Goal: Task Accomplishment & Management: Manage account settings

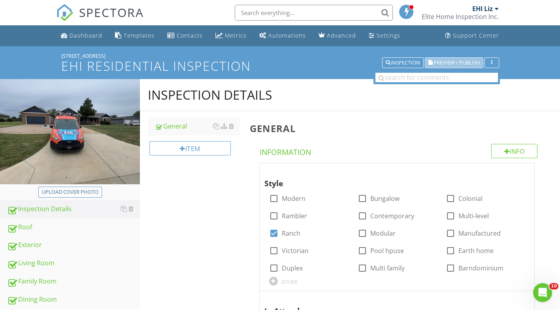
click at [446, 64] on span "Preview / Publish" at bounding box center [456, 62] width 46 height 5
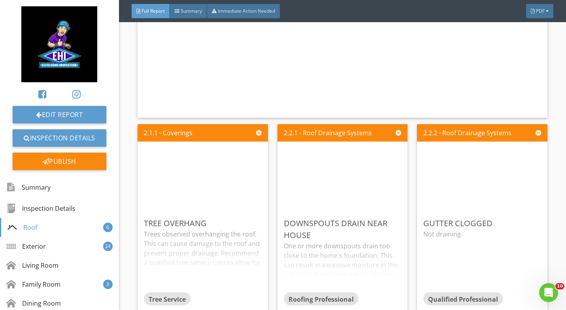
scroll to position [937, 0]
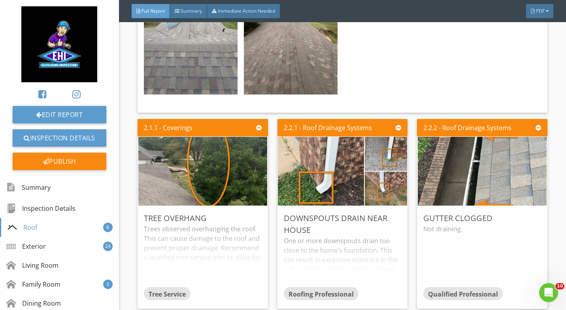
click at [167, 166] on img at bounding box center [202, 171] width 129 height 172
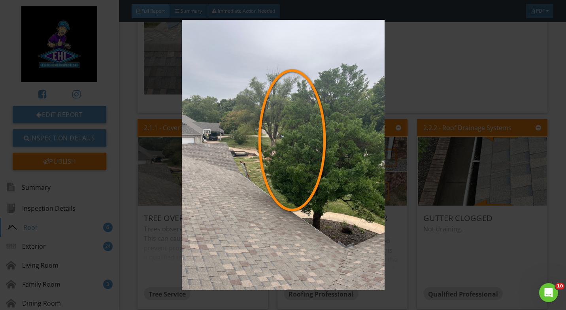
click at [149, 102] on img at bounding box center [283, 155] width 514 height 270
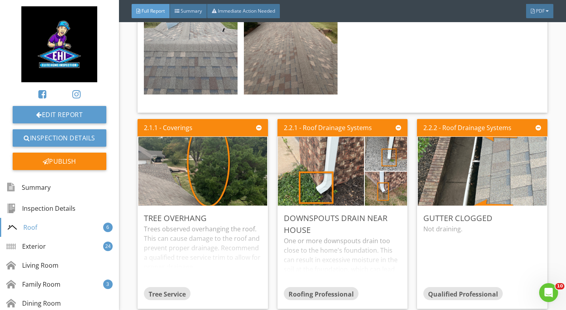
click at [426, 157] on img at bounding box center [482, 171] width 129 height 172
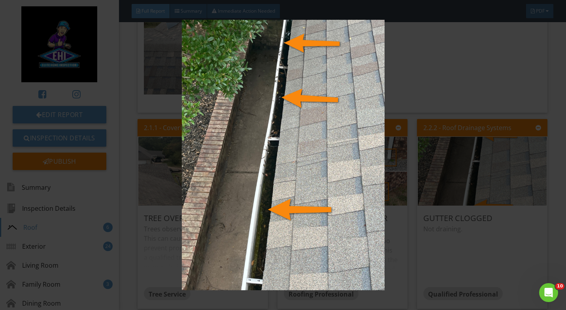
click at [143, 115] on img at bounding box center [283, 155] width 514 height 270
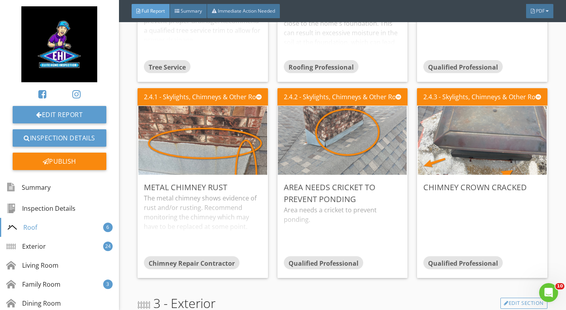
scroll to position [1180, 0]
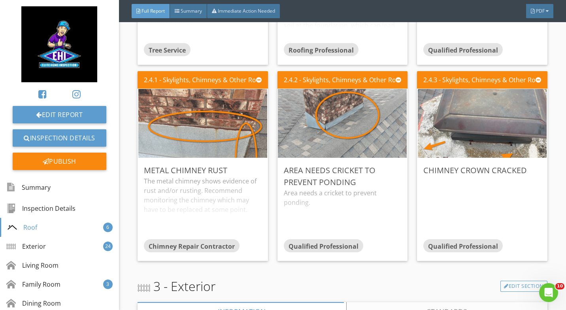
click at [182, 108] on img at bounding box center [202, 124] width 129 height 172
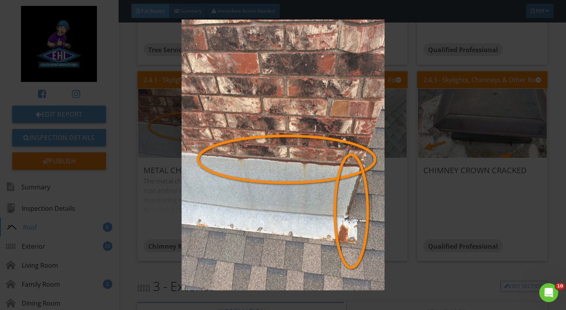
scroll to position [0, 0]
click at [438, 194] on img at bounding box center [283, 155] width 514 height 270
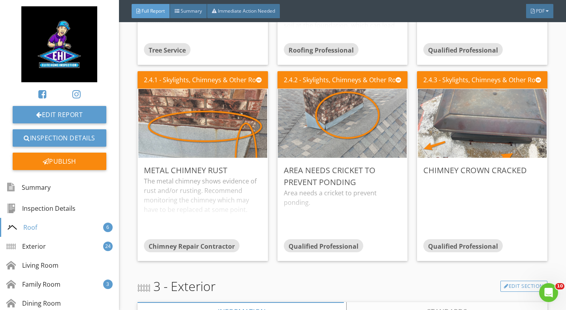
click at [325, 119] on img at bounding box center [342, 124] width 129 height 172
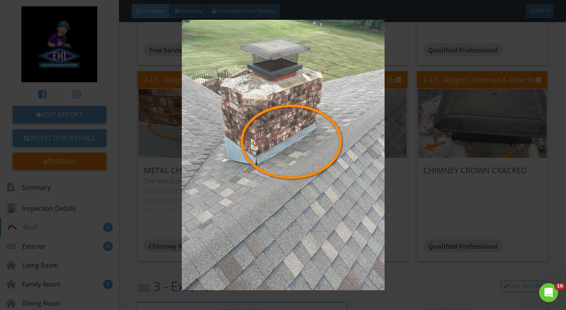
click at [419, 205] on img at bounding box center [283, 155] width 514 height 270
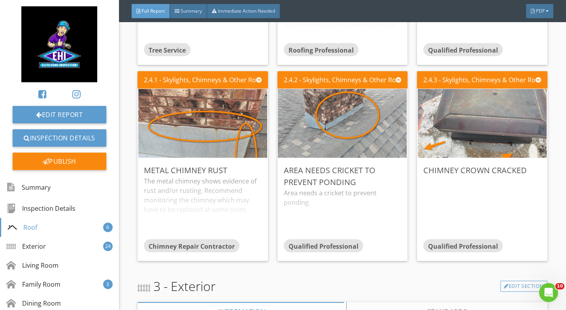
click at [457, 142] on img at bounding box center [482, 124] width 129 height 172
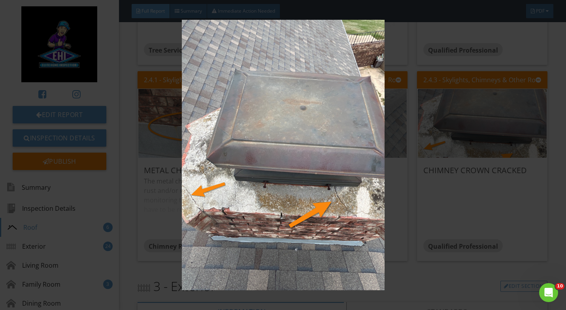
click at [428, 193] on img at bounding box center [283, 155] width 514 height 270
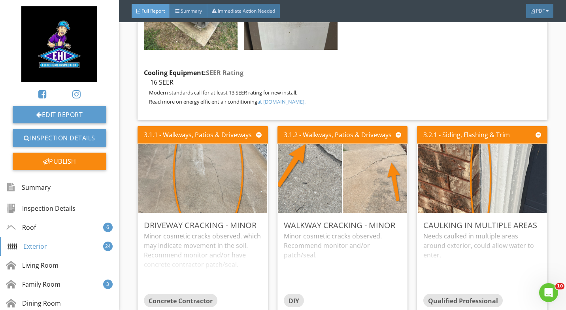
scroll to position [2335, 0]
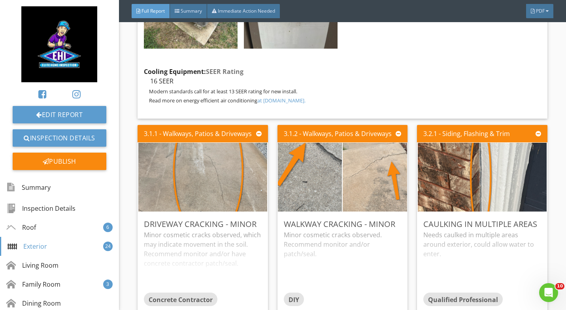
click at [462, 163] on img at bounding box center [482, 177] width 129 height 172
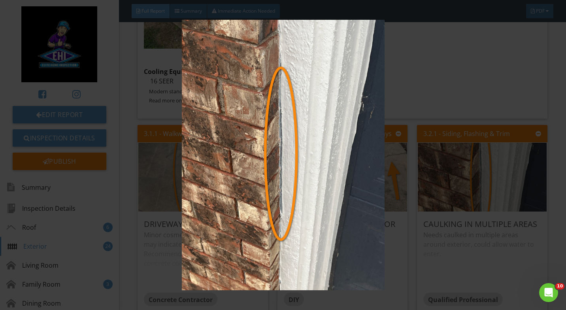
click at [437, 75] on img at bounding box center [283, 155] width 514 height 270
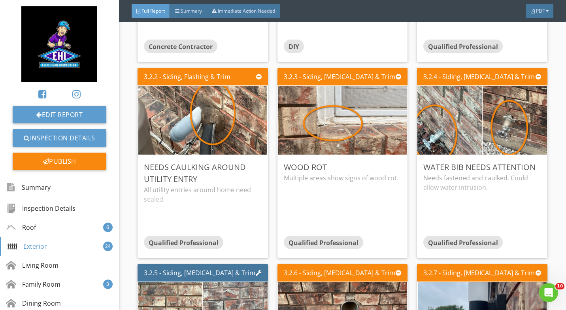
scroll to position [2589, 0]
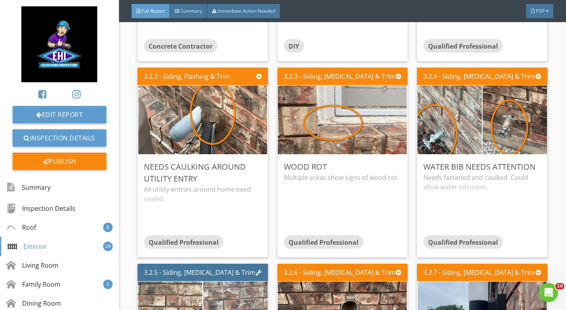
click at [208, 117] on img at bounding box center [202, 120] width 129 height 172
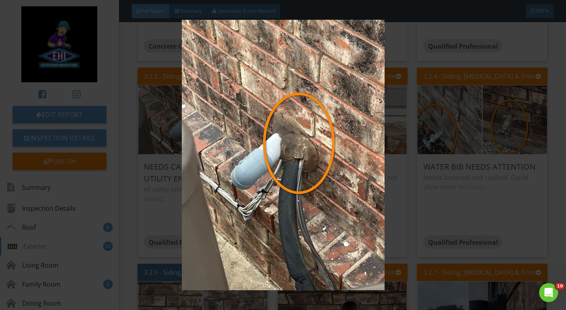
click at [419, 143] on img at bounding box center [283, 155] width 514 height 270
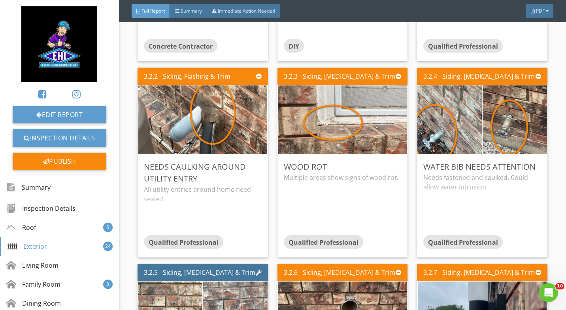
click at [327, 113] on img at bounding box center [342, 120] width 129 height 172
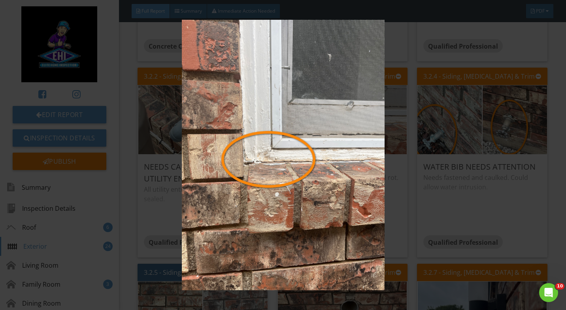
click at [438, 172] on img at bounding box center [283, 155] width 514 height 270
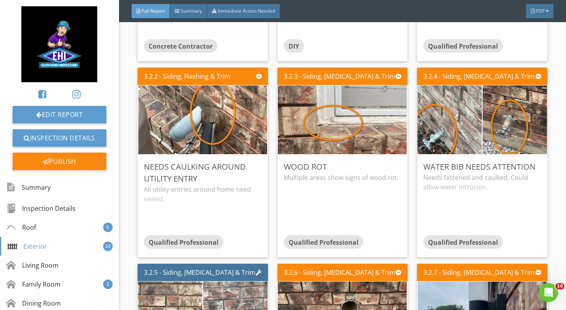
click at [440, 119] on img at bounding box center [449, 120] width 129 height 172
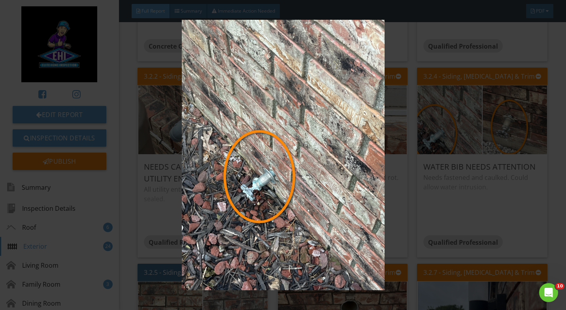
click at [435, 194] on img at bounding box center [283, 155] width 514 height 270
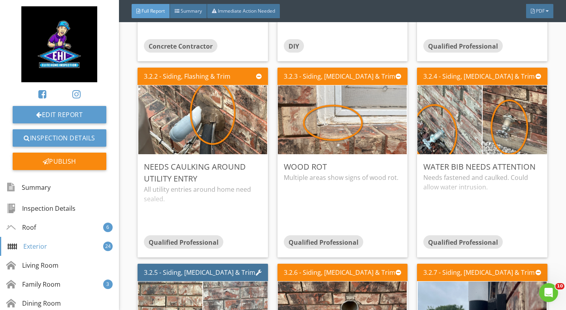
click at [500, 109] on img at bounding box center [514, 120] width 129 height 172
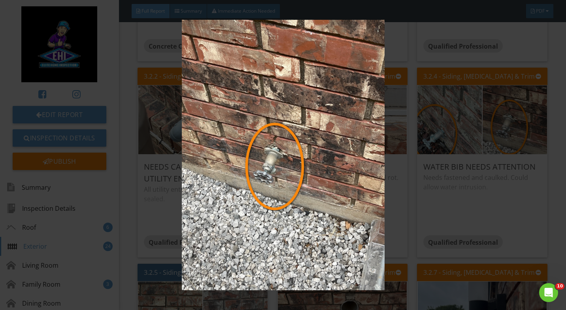
click at [444, 195] on img at bounding box center [283, 155] width 514 height 270
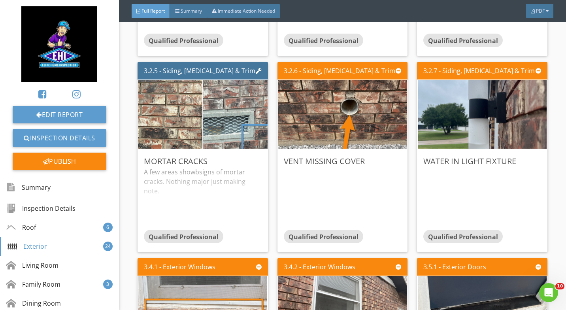
scroll to position [2791, 0]
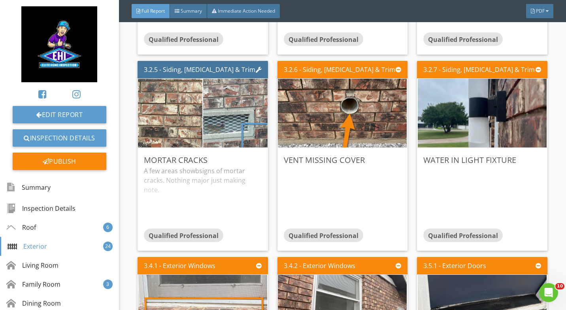
click at [168, 98] on img at bounding box center [169, 113] width 129 height 172
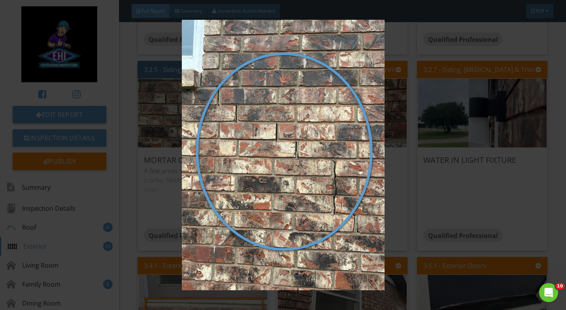
click at [430, 173] on img at bounding box center [283, 155] width 514 height 270
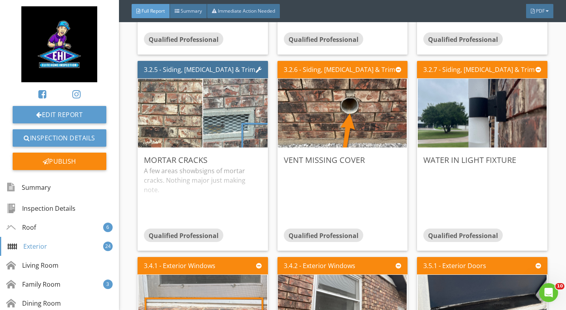
click at [433, 108] on img at bounding box center [482, 113] width 129 height 172
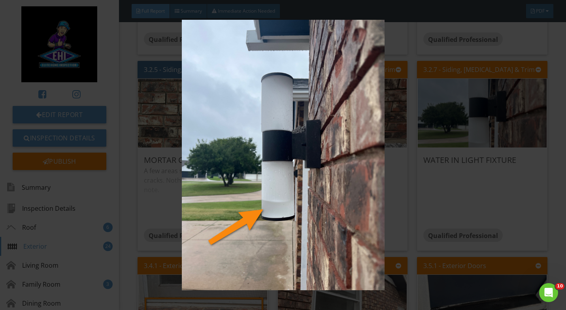
click at [426, 182] on img at bounding box center [283, 155] width 514 height 270
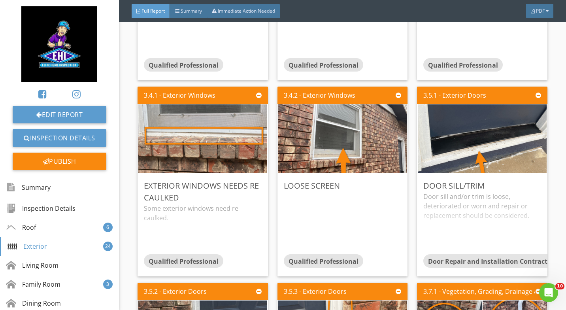
scroll to position [2962, 0]
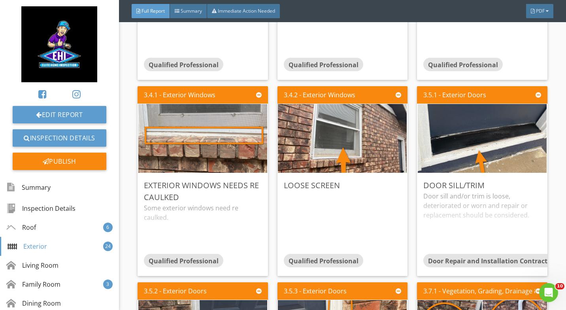
click at [209, 134] on img at bounding box center [202, 139] width 129 height 172
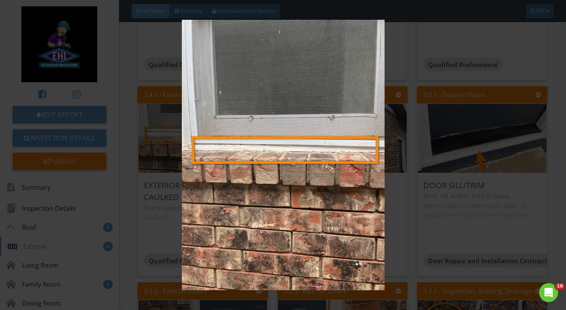
click at [435, 195] on img at bounding box center [283, 155] width 514 height 270
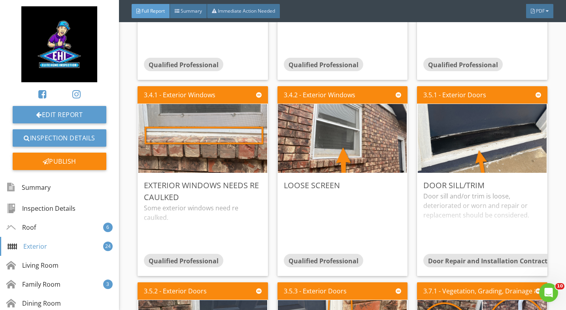
click at [460, 133] on img at bounding box center [482, 139] width 129 height 172
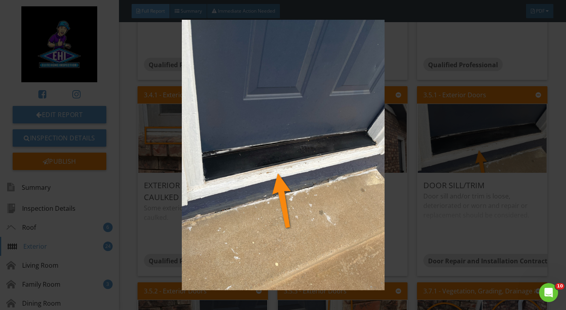
click at [436, 205] on img at bounding box center [283, 155] width 514 height 270
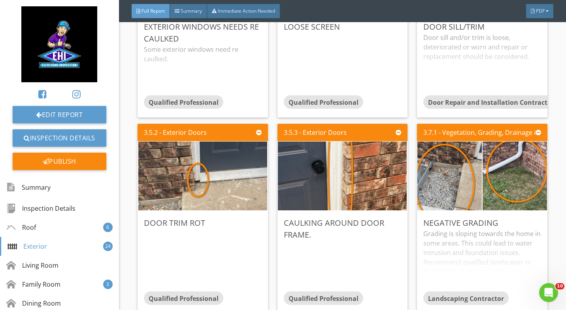
scroll to position [3123, 0]
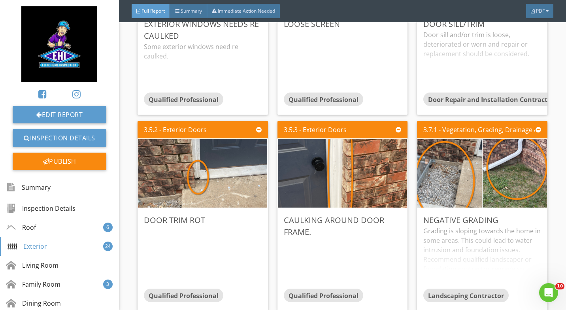
click at [198, 175] on img at bounding box center [202, 173] width 129 height 172
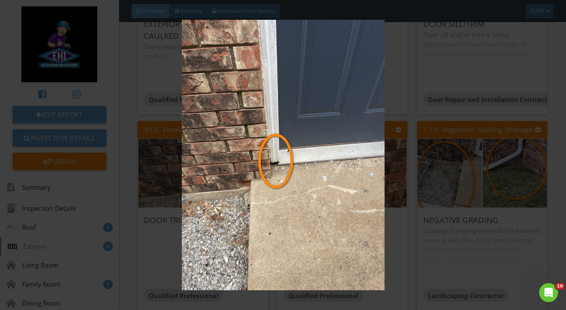
click at [435, 210] on img at bounding box center [283, 155] width 514 height 270
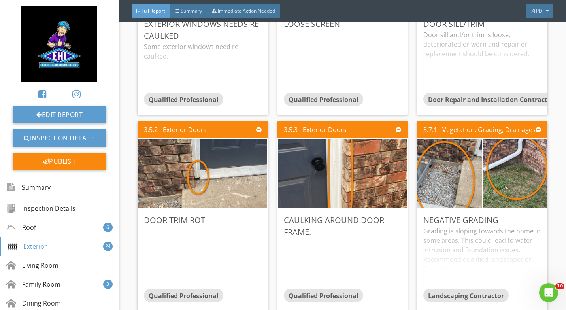
click at [344, 160] on img at bounding box center [342, 173] width 129 height 172
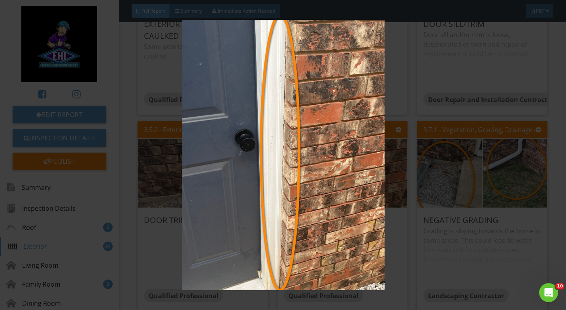
click at [421, 207] on img at bounding box center [283, 155] width 514 height 270
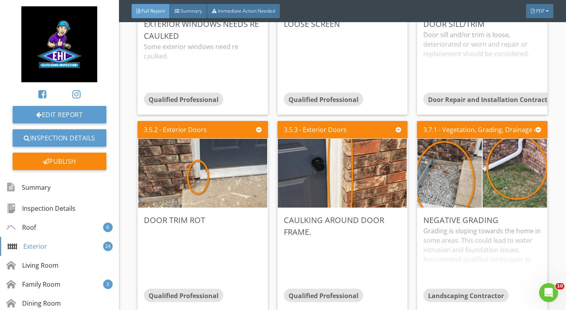
click at [494, 163] on img at bounding box center [514, 173] width 129 height 172
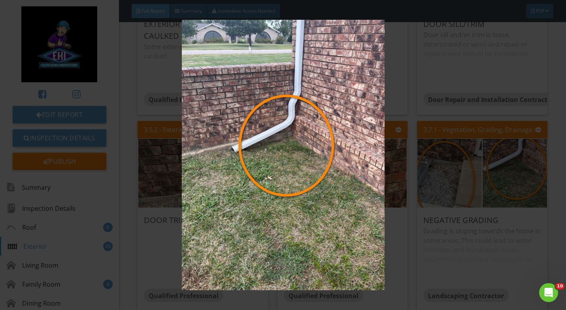
click at [443, 234] on img at bounding box center [283, 155] width 514 height 270
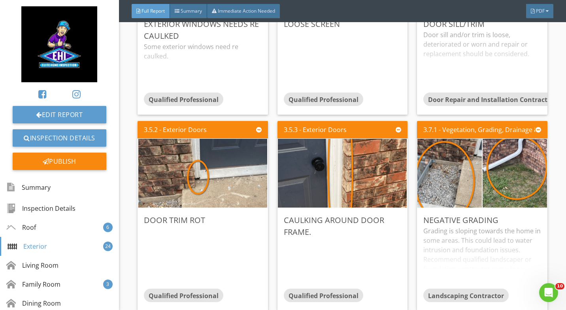
click at [427, 172] on img at bounding box center [449, 173] width 129 height 172
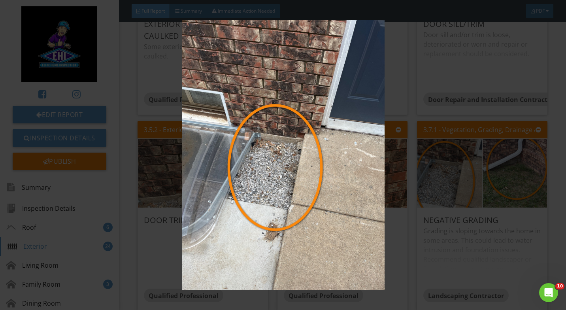
click at [425, 240] on img at bounding box center [283, 155] width 514 height 270
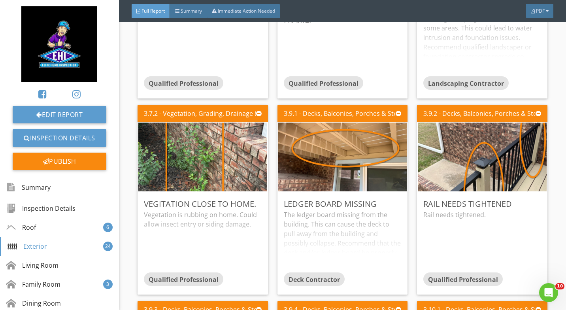
scroll to position [3336, 0]
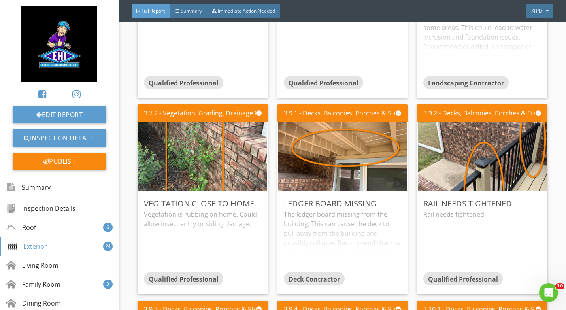
click at [188, 137] on img at bounding box center [202, 157] width 129 height 172
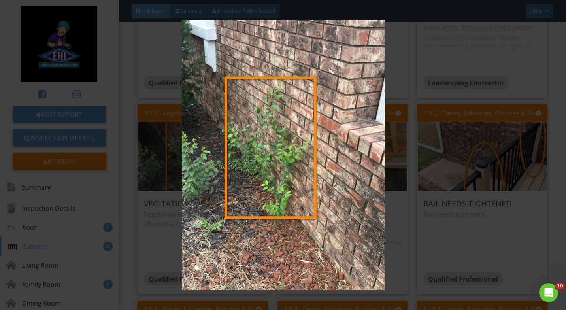
click at [414, 50] on img at bounding box center [283, 155] width 514 height 270
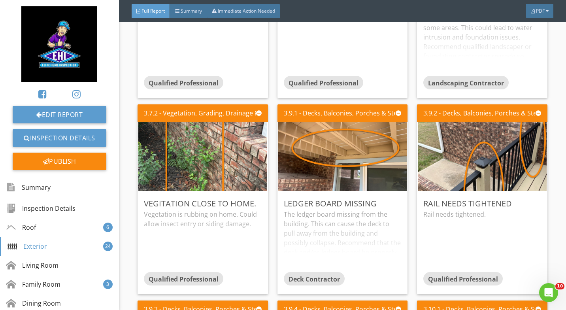
click at [312, 133] on img at bounding box center [342, 157] width 129 height 172
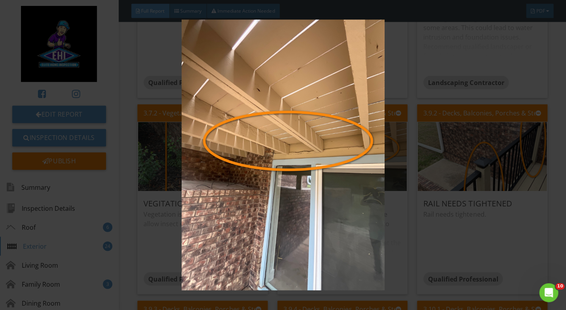
scroll to position [0, 0]
click at [421, 91] on img at bounding box center [283, 155] width 514 height 270
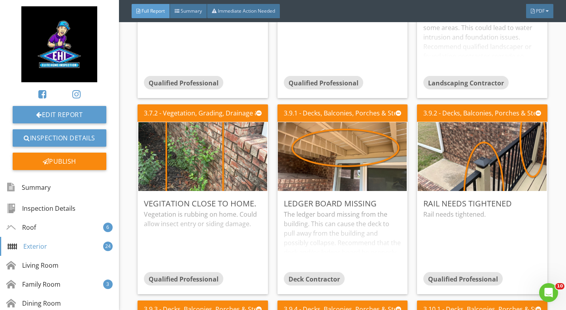
click at [461, 149] on img at bounding box center [482, 157] width 129 height 172
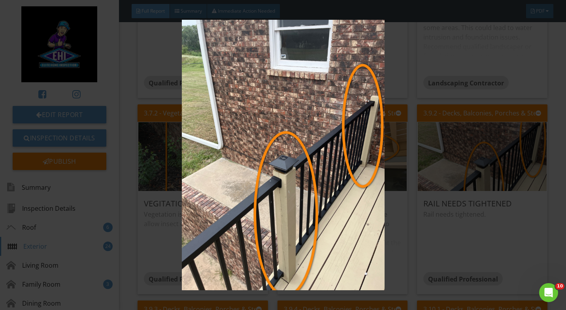
click at [457, 161] on img at bounding box center [283, 155] width 514 height 270
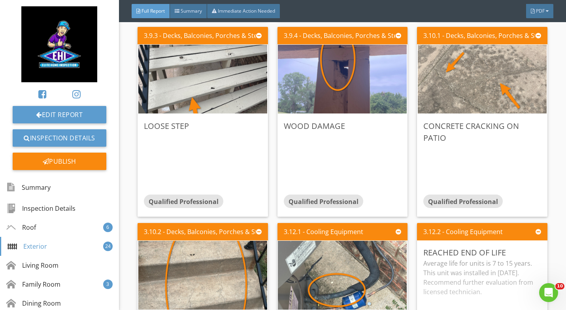
scroll to position [3609, 0]
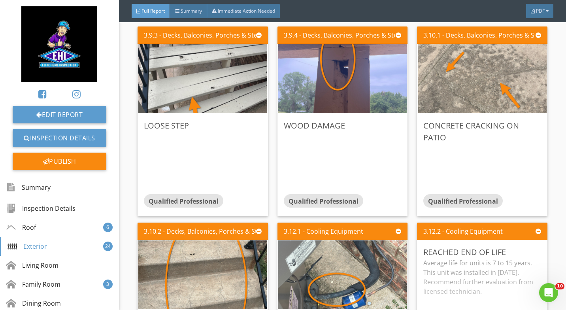
click at [187, 85] on img at bounding box center [202, 79] width 129 height 172
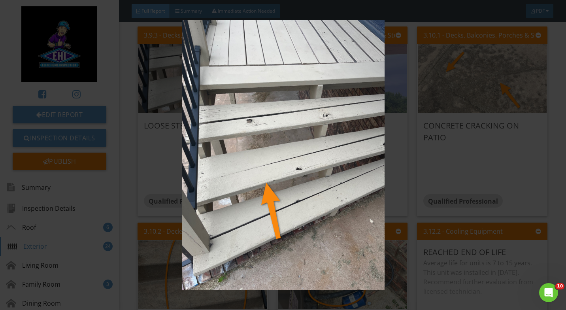
click at [419, 151] on img at bounding box center [283, 155] width 514 height 270
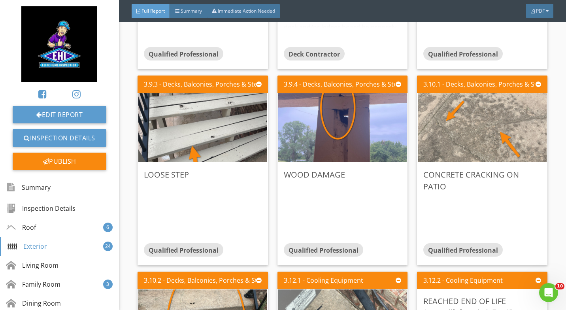
scroll to position [3562, 0]
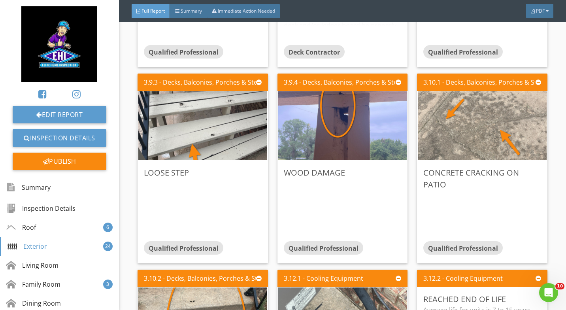
click at [311, 117] on img at bounding box center [342, 126] width 129 height 172
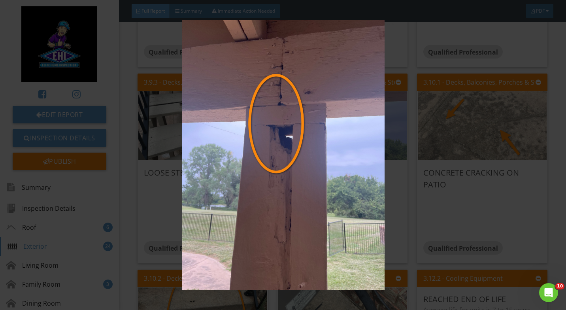
click at [154, 114] on img at bounding box center [283, 155] width 514 height 270
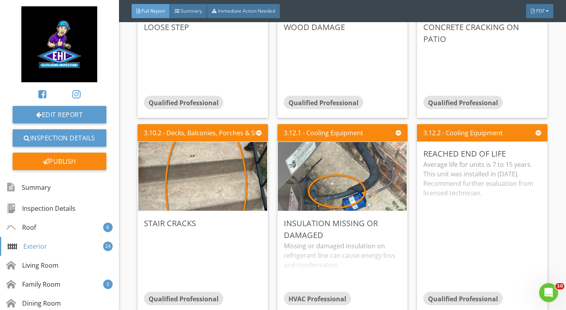
scroll to position [3709, 0]
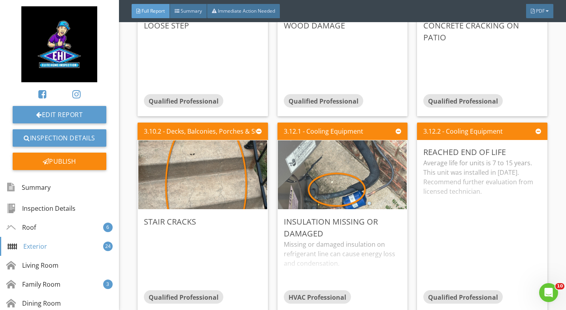
click at [322, 150] on img at bounding box center [342, 175] width 129 height 172
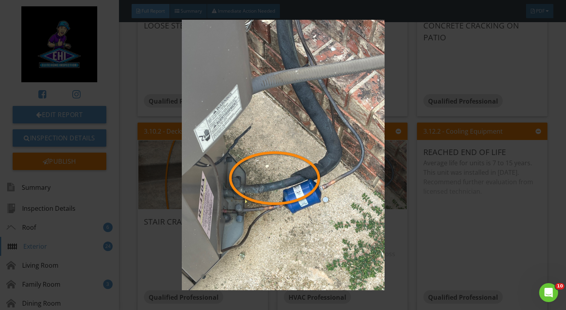
click at [431, 31] on img at bounding box center [283, 155] width 514 height 270
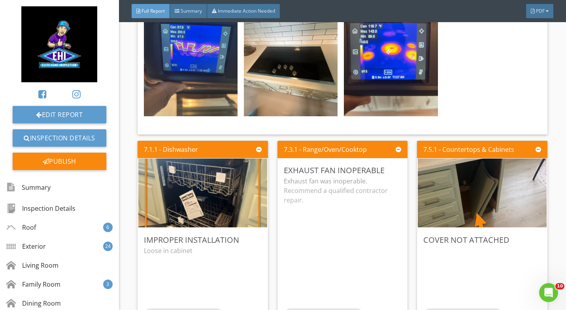
scroll to position [5926, 0]
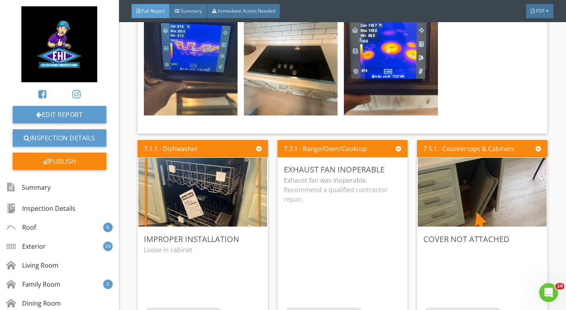
click at [422, 159] on img at bounding box center [482, 192] width 129 height 172
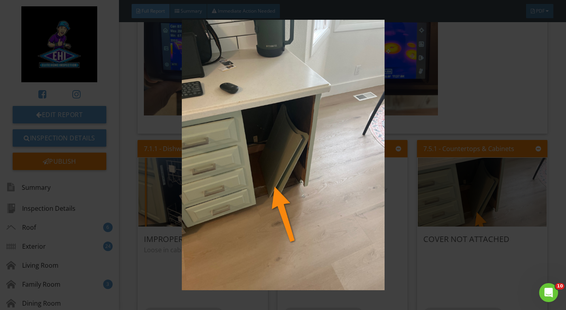
click at [150, 124] on img at bounding box center [283, 155] width 514 height 270
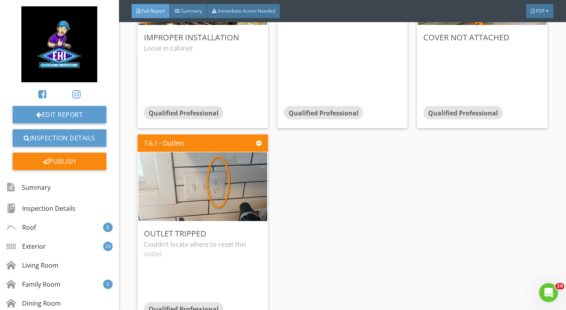
scroll to position [6134, 0]
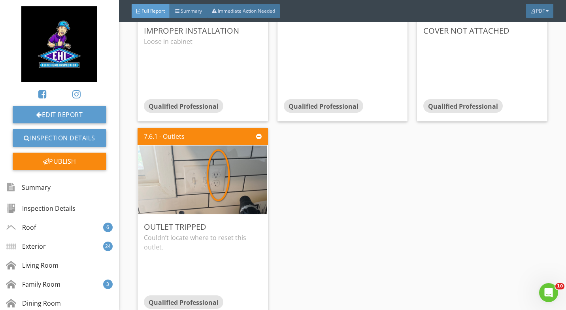
click at [190, 157] on img at bounding box center [202, 180] width 129 height 172
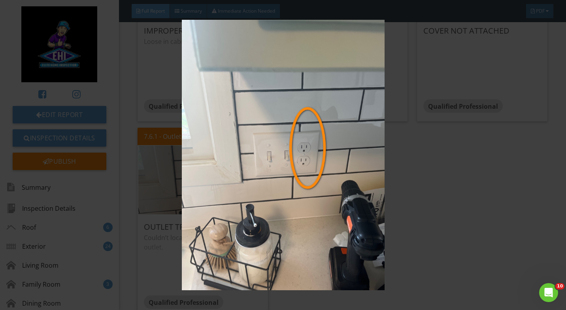
click at [442, 234] on img at bounding box center [283, 155] width 514 height 270
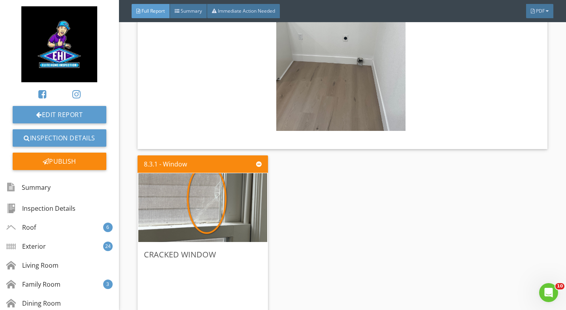
scroll to position [6619, 0]
click at [199, 180] on img at bounding box center [202, 207] width 129 height 172
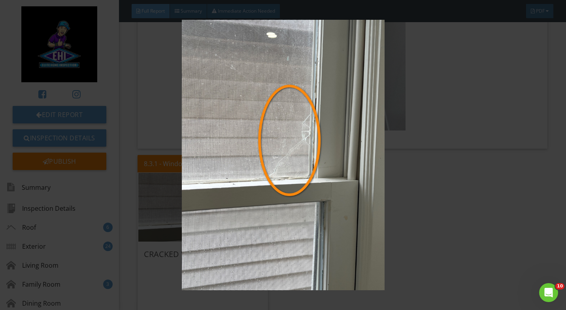
click at [138, 216] on img at bounding box center [283, 155] width 514 height 270
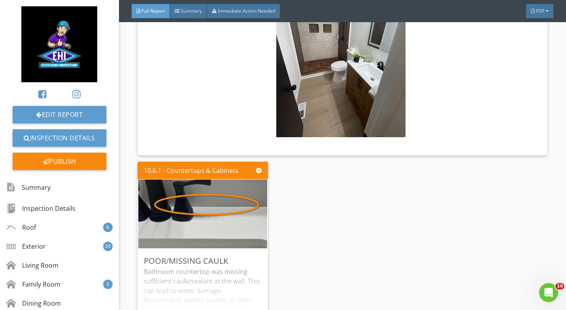
scroll to position [7446, 0]
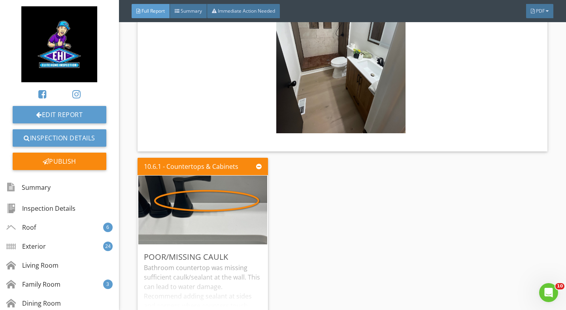
click at [205, 181] on img at bounding box center [202, 210] width 129 height 172
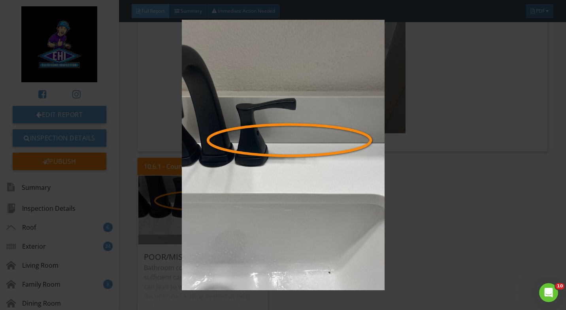
click at [151, 219] on img at bounding box center [283, 155] width 514 height 270
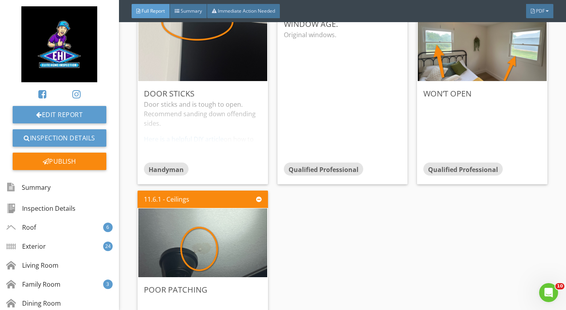
scroll to position [8122, 0]
click at [199, 209] on img at bounding box center [202, 242] width 129 height 172
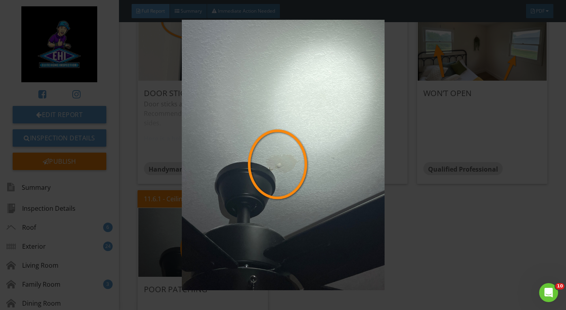
click at [435, 230] on img at bounding box center [283, 155] width 514 height 270
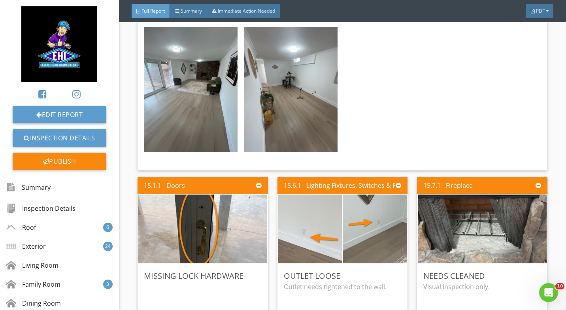
scroll to position [10339, 0]
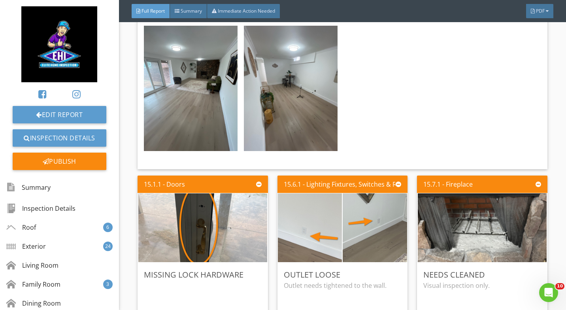
click at [206, 185] on img at bounding box center [202, 227] width 129 height 172
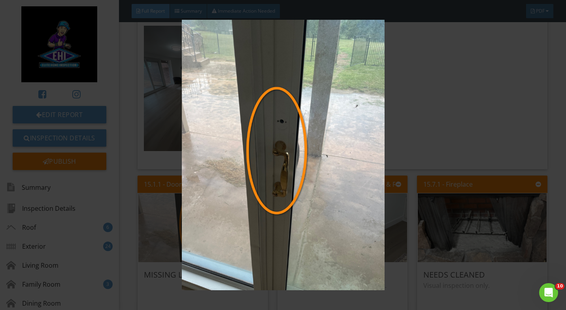
click at [404, 248] on img at bounding box center [283, 155] width 514 height 270
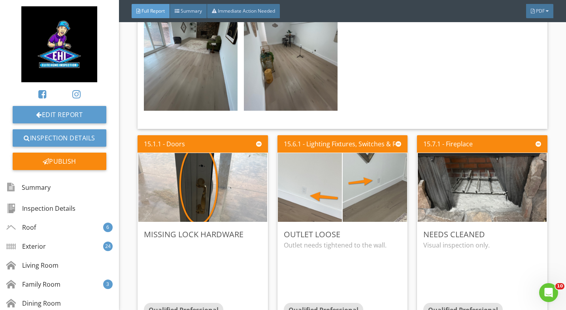
scroll to position [10380, 0]
click at [444, 143] on img at bounding box center [482, 187] width 129 height 172
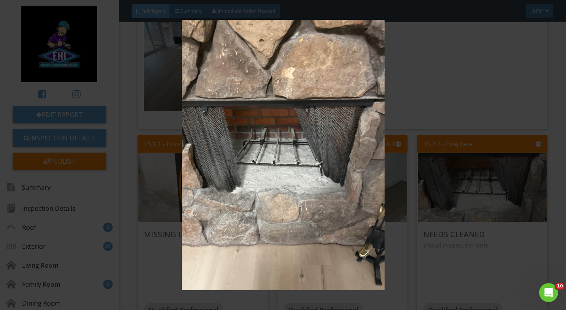
click at [141, 151] on img at bounding box center [283, 155] width 514 height 270
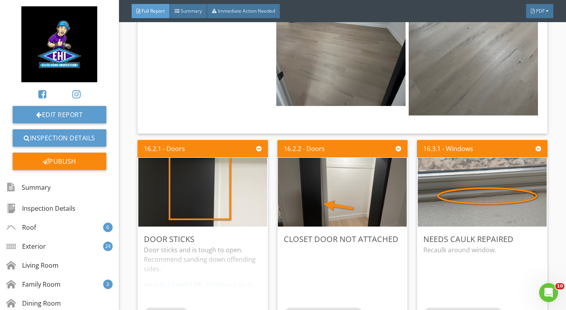
scroll to position [10888, 0]
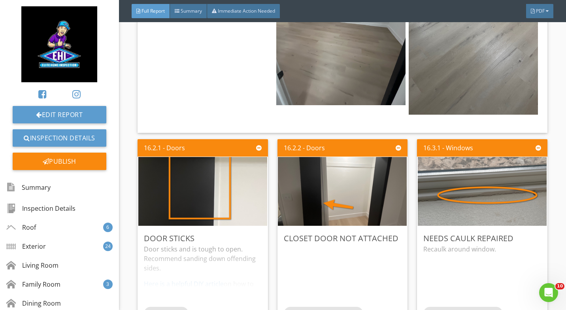
click at [176, 133] on img at bounding box center [202, 191] width 129 height 172
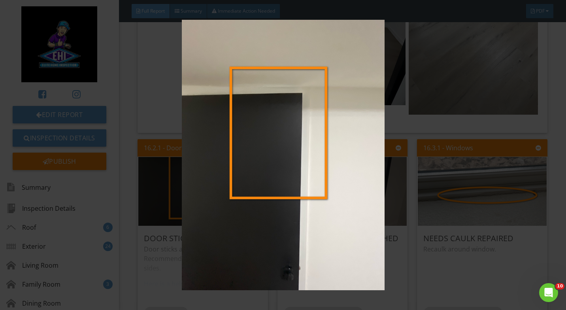
click at [149, 132] on img at bounding box center [283, 155] width 514 height 270
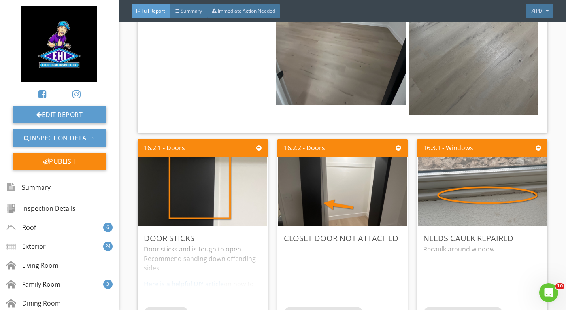
click at [453, 137] on img at bounding box center [482, 191] width 129 height 172
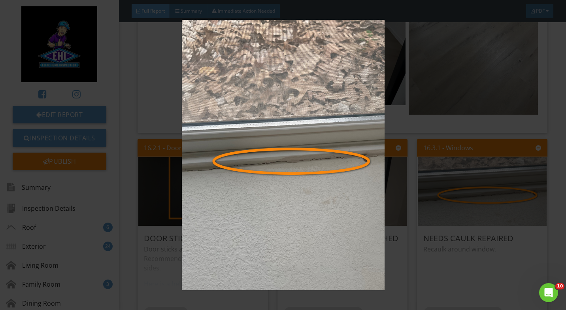
click at [442, 153] on img at bounding box center [283, 155] width 514 height 270
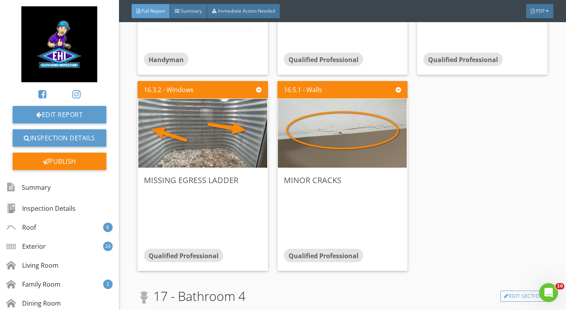
scroll to position [11141, 0]
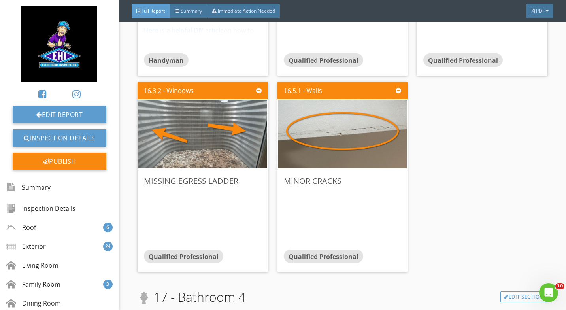
click at [341, 96] on img at bounding box center [342, 134] width 129 height 172
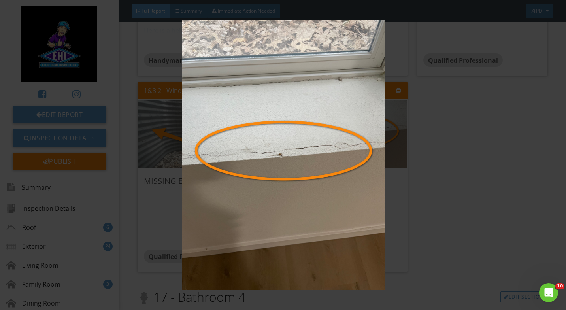
click at [436, 171] on img at bounding box center [283, 155] width 514 height 270
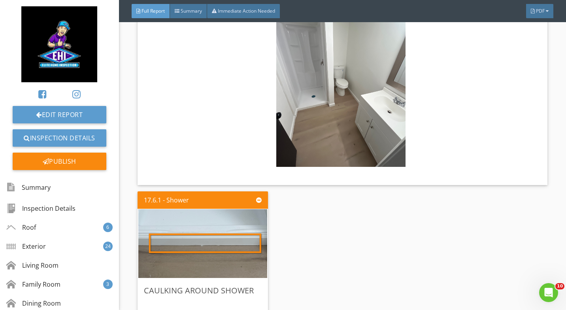
scroll to position [11565, 0]
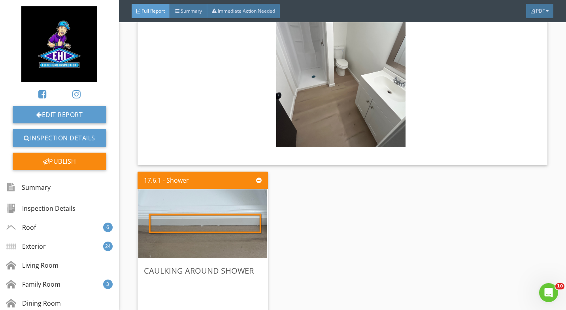
click at [216, 178] on img at bounding box center [202, 223] width 129 height 172
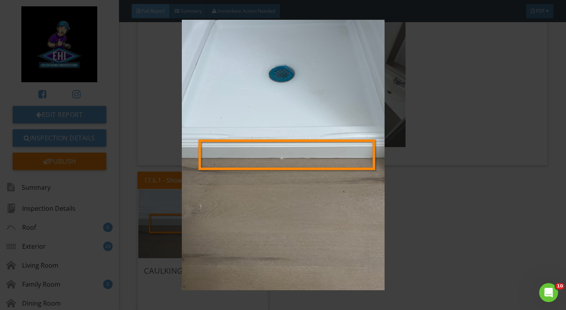
click at [418, 164] on img at bounding box center [283, 155] width 514 height 270
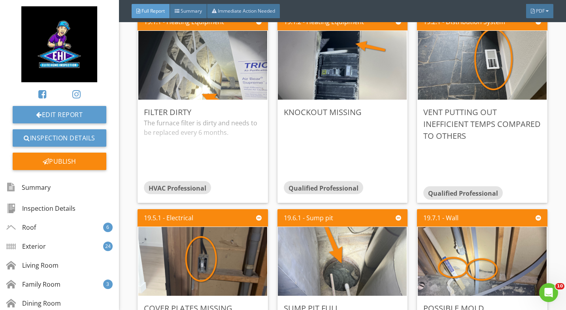
scroll to position [12911, 0]
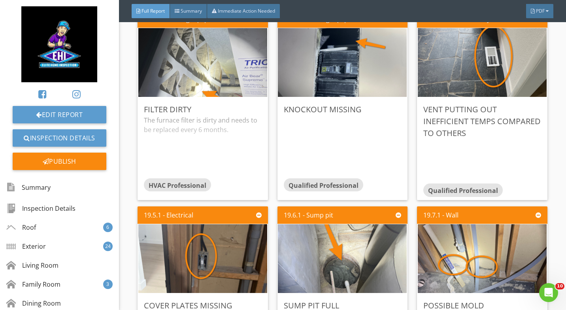
click at [458, 210] on img at bounding box center [482, 259] width 129 height 172
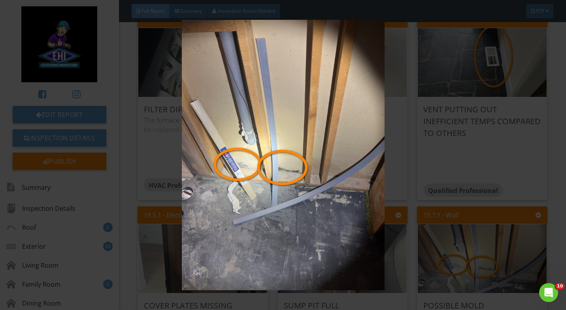
click at [451, 134] on img at bounding box center [283, 155] width 514 height 270
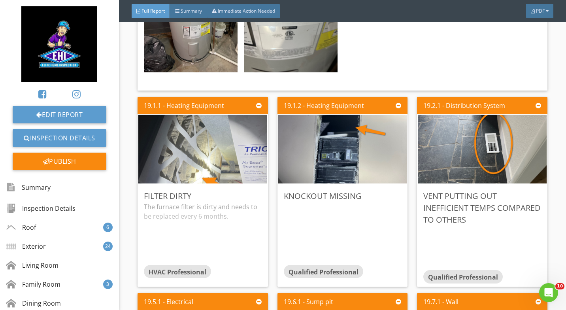
scroll to position [12824, 0]
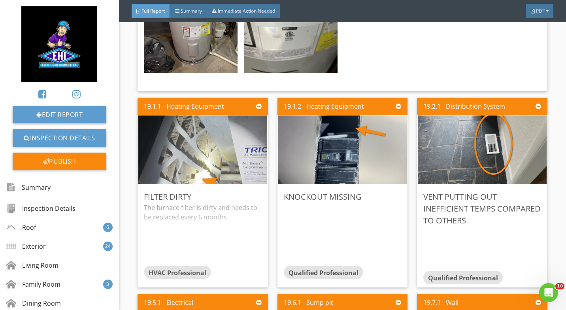
click at [452, 99] on img at bounding box center [482, 150] width 129 height 172
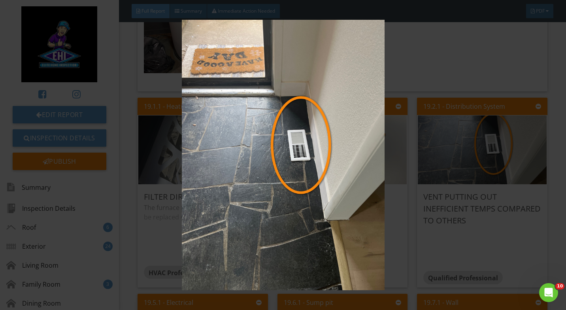
click at [141, 154] on img at bounding box center [283, 155] width 514 height 270
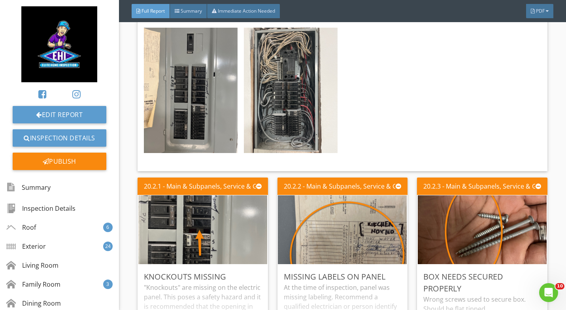
scroll to position [13475, 0]
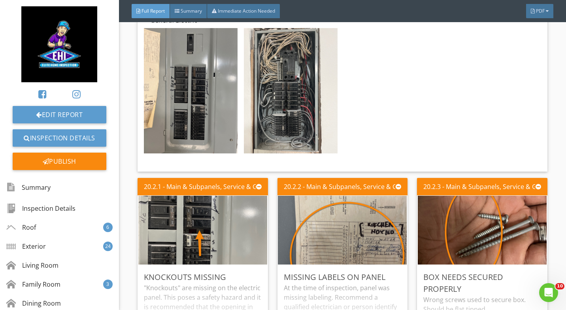
click at [452, 164] on img at bounding box center [482, 230] width 129 height 172
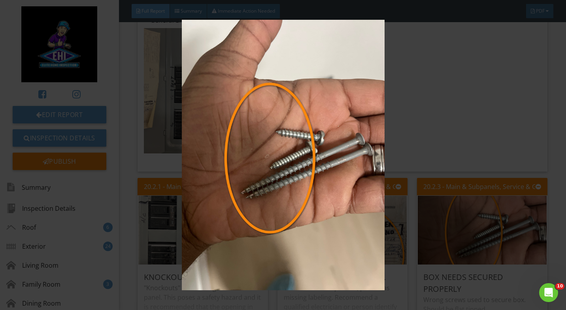
click at [141, 160] on img at bounding box center [283, 155] width 514 height 270
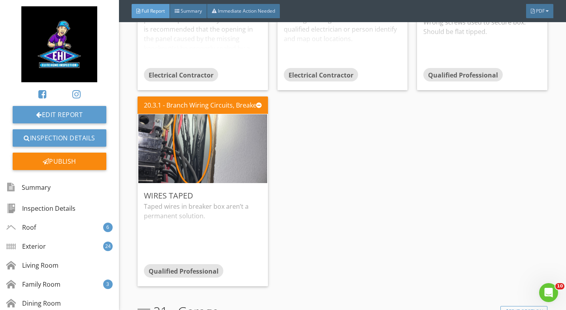
scroll to position [13746, 0]
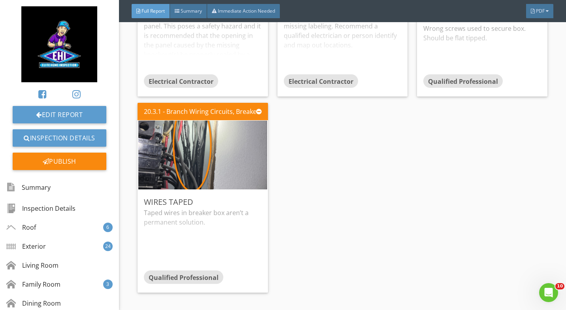
click at [189, 97] on img at bounding box center [202, 155] width 129 height 172
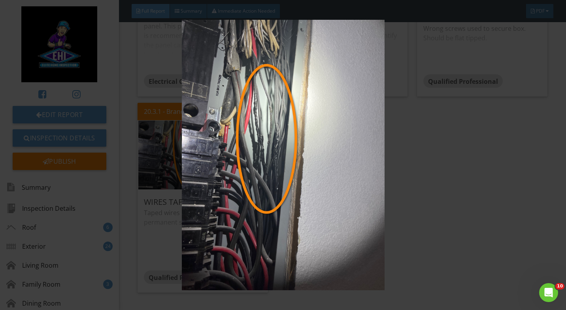
click at [438, 128] on img at bounding box center [283, 155] width 514 height 270
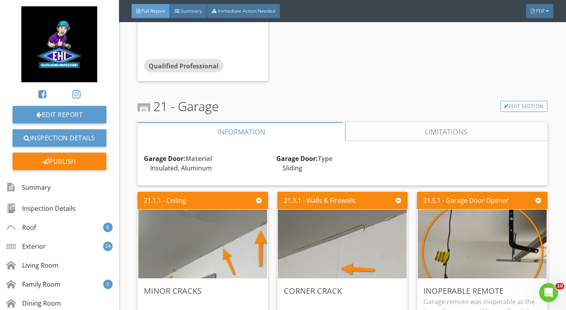
scroll to position [13966, 0]
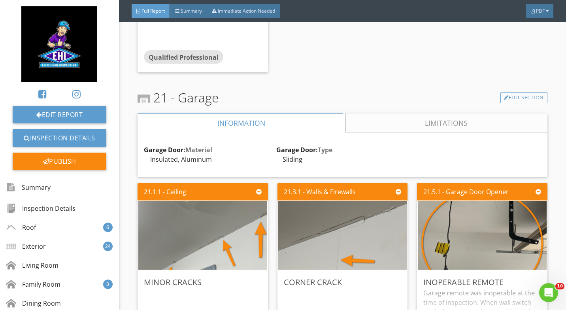
click at [214, 184] on img at bounding box center [202, 235] width 129 height 172
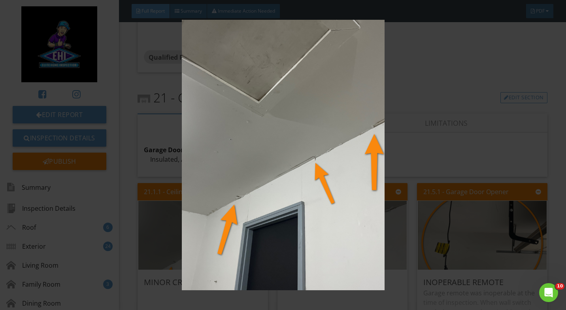
click at [420, 75] on img at bounding box center [283, 155] width 514 height 270
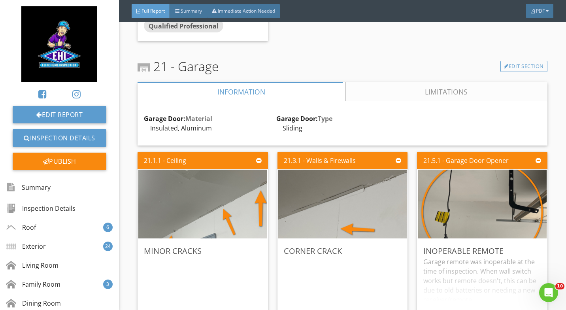
scroll to position [13998, 0]
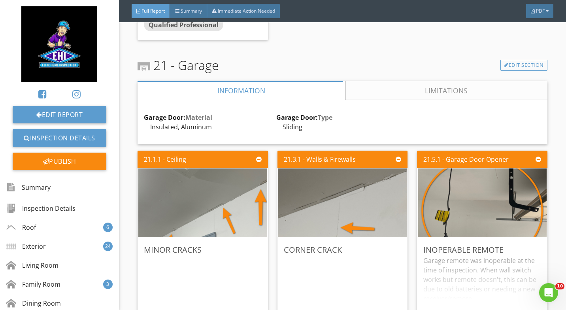
click at [465, 147] on img at bounding box center [482, 203] width 129 height 172
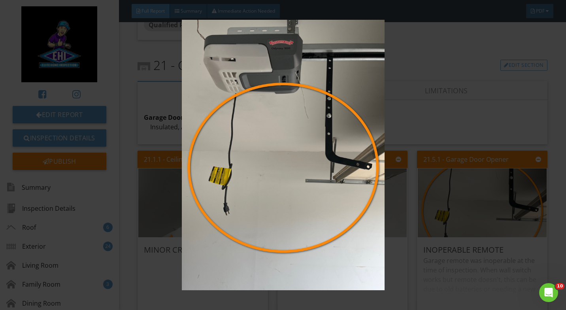
click at [137, 151] on img at bounding box center [283, 155] width 514 height 270
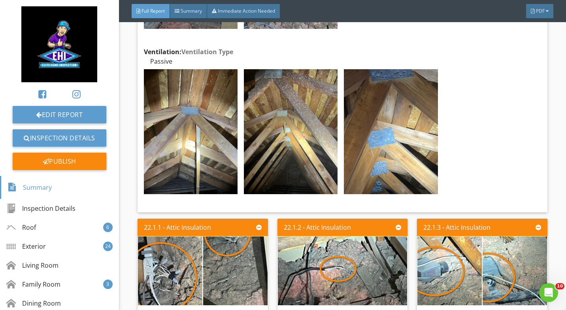
scroll to position [14581, 0]
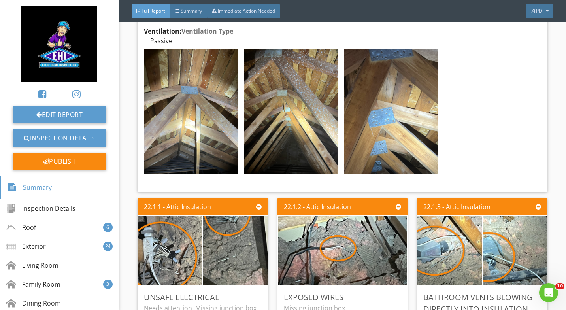
click at [167, 195] on img at bounding box center [169, 250] width 129 height 172
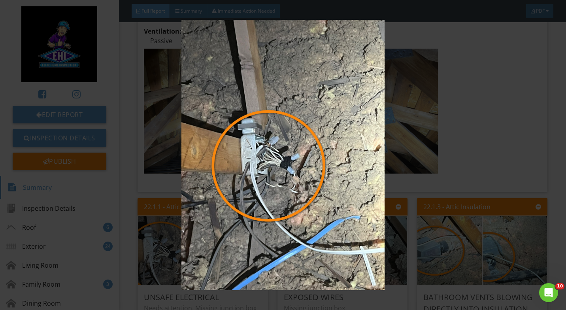
click at [452, 82] on img at bounding box center [283, 155] width 514 height 270
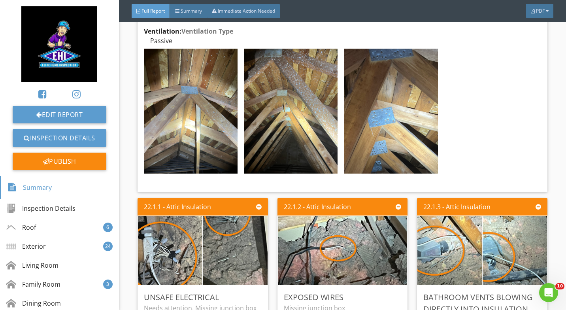
click at [333, 191] on img at bounding box center [342, 250] width 129 height 172
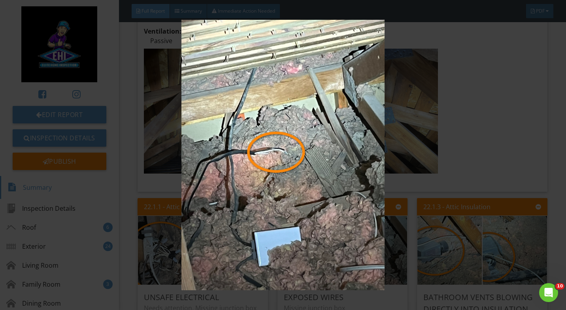
click at [480, 62] on img at bounding box center [283, 155] width 514 height 270
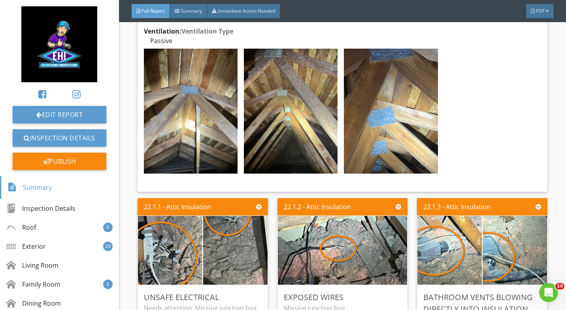
click at [434, 186] on img at bounding box center [449, 250] width 129 height 172
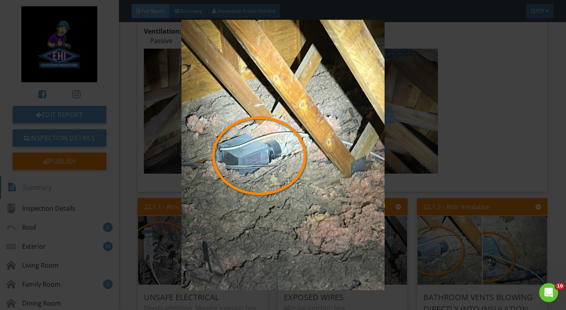
click at [479, 64] on img at bounding box center [283, 155] width 514 height 270
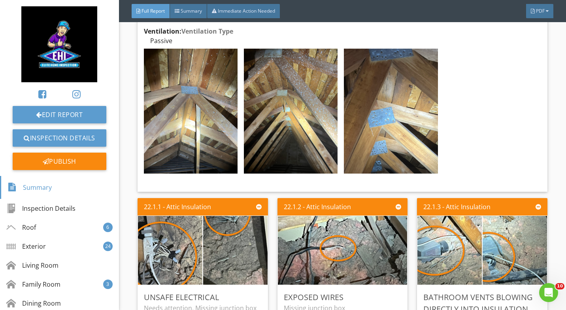
scroll to position [14605, 0]
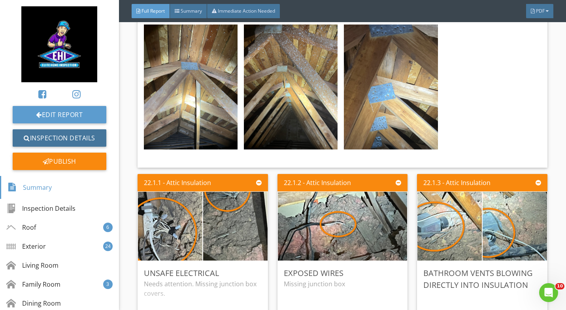
click at [58, 141] on link "Inspection Details" at bounding box center [60, 137] width 94 height 17
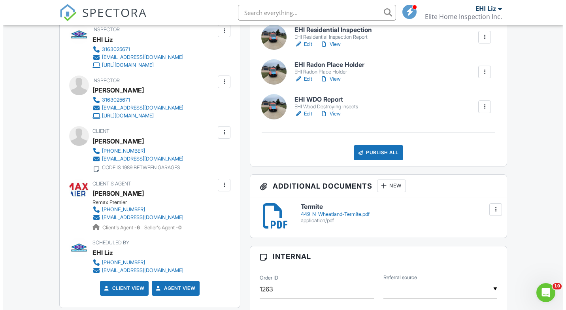
scroll to position [236, 0]
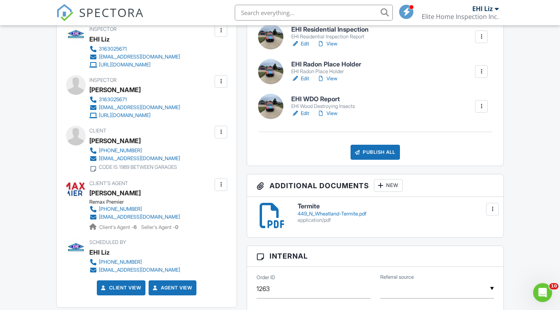
click at [375, 154] on div "Publish All" at bounding box center [374, 152] width 49 height 15
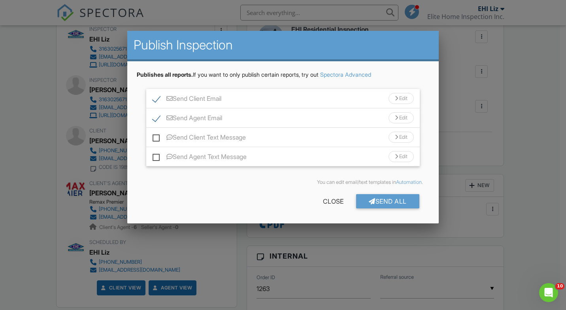
click at [407, 202] on div "Send All" at bounding box center [387, 201] width 63 height 14
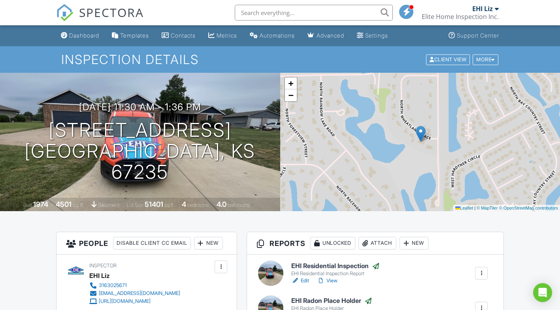
click at [89, 35] on div "Dashboard" at bounding box center [84, 35] width 30 height 7
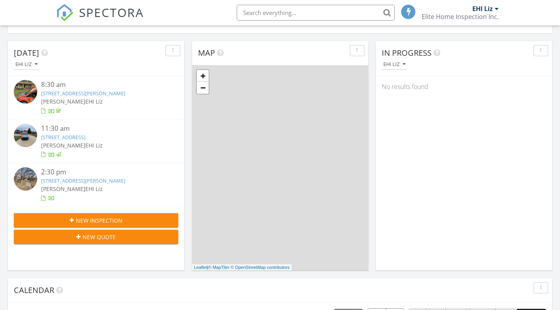
scroll to position [79, 0]
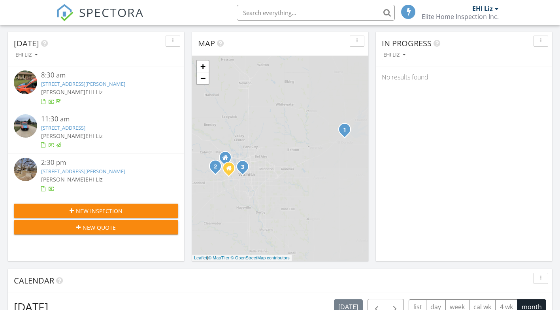
click at [84, 149] on div "11:30 am 449 N Wheatland Pl, Wichita, KS 67235 EHI Jonathan EHI Liz" at bounding box center [96, 131] width 164 height 35
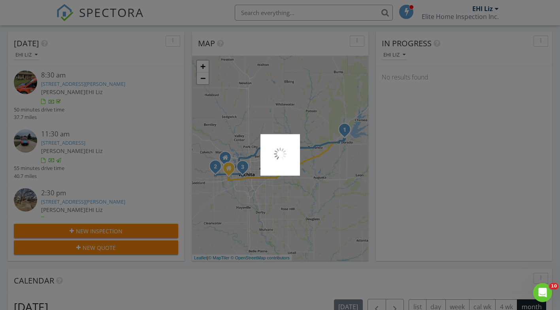
scroll to position [0, 0]
